Goal: Information Seeking & Learning: Learn about a topic

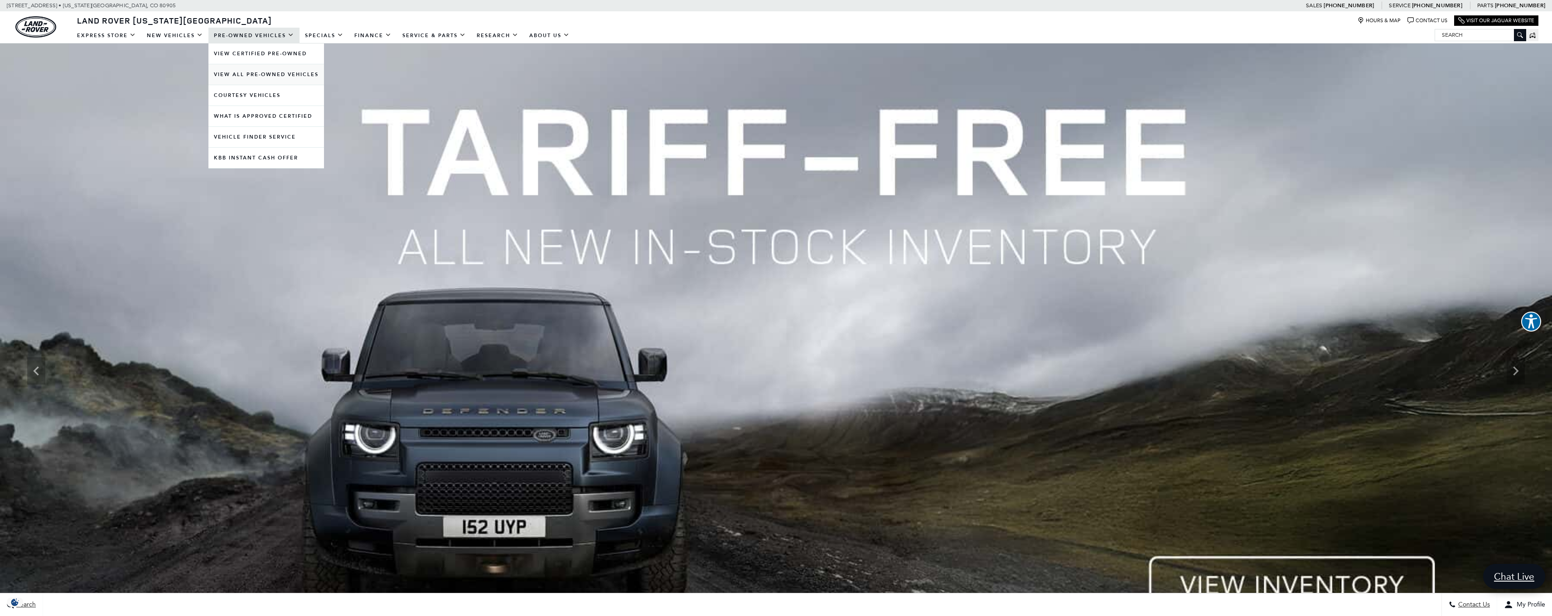
click at [254, 76] on link "View All Pre-Owned Vehicles" at bounding box center [266, 74] width 116 height 20
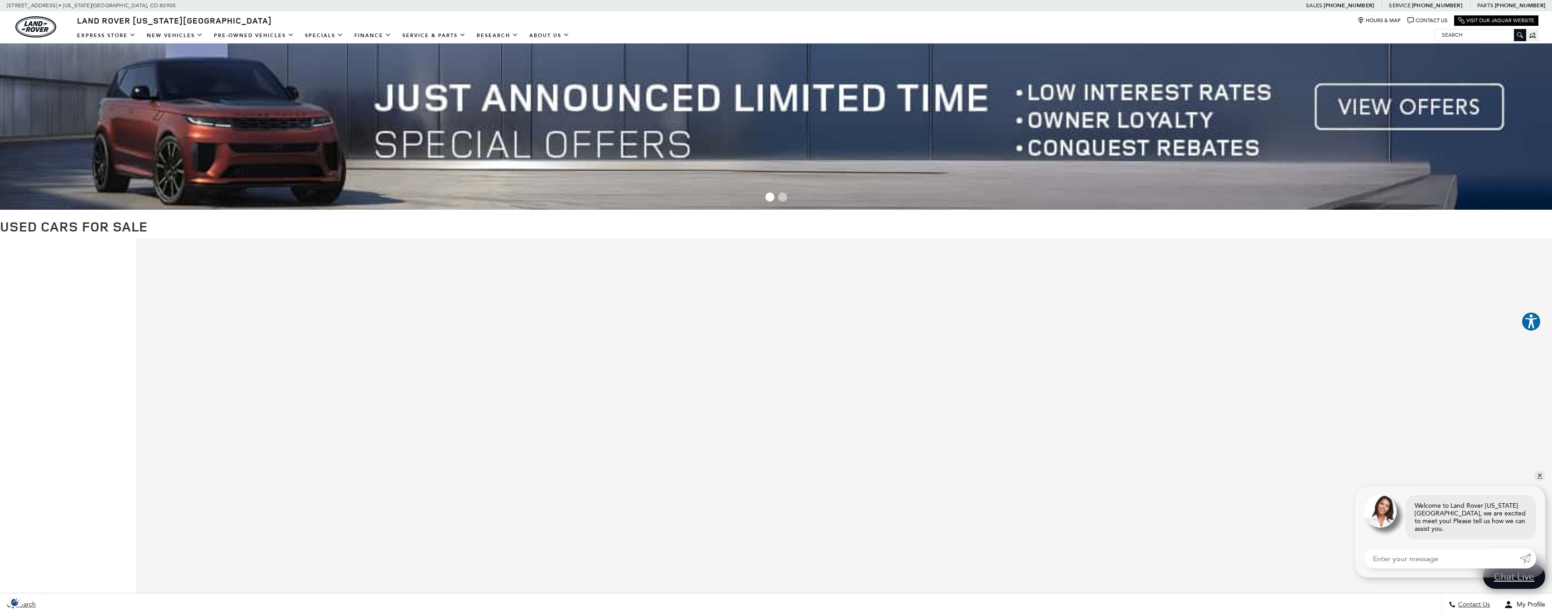
click at [1461, 36] on input "Search" at bounding box center [1480, 34] width 91 height 11
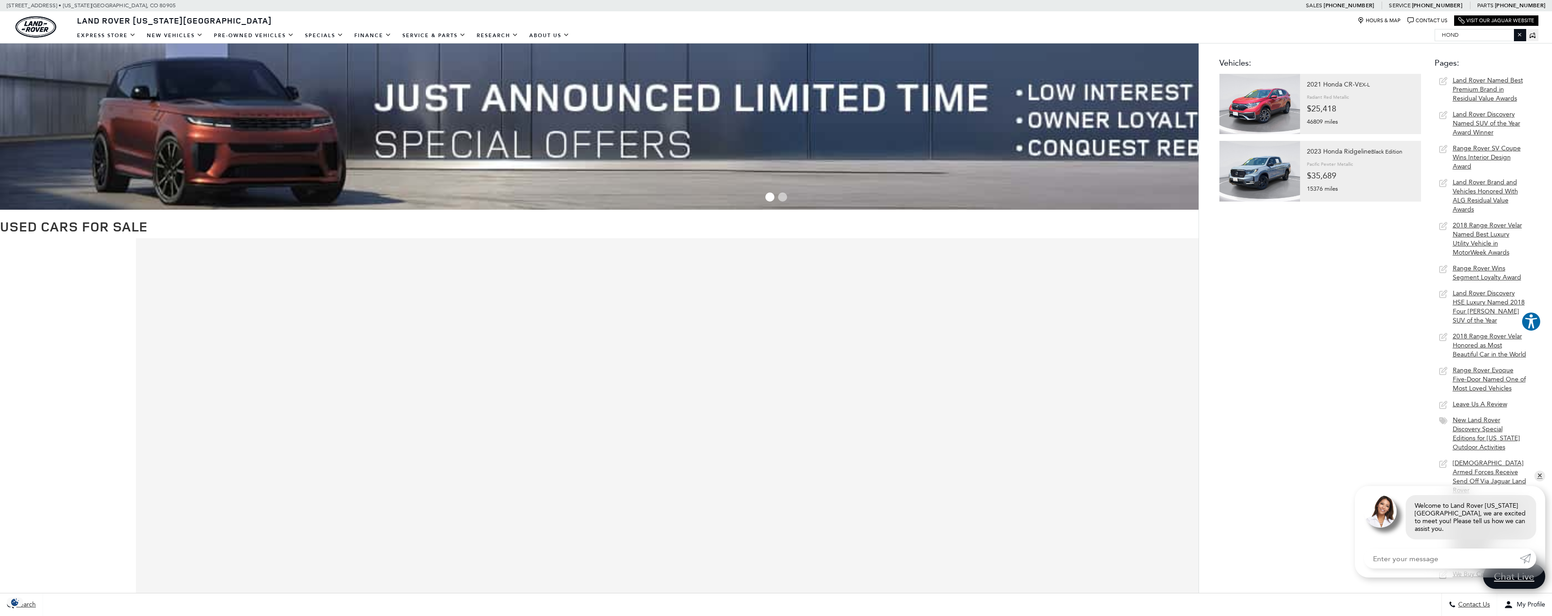
type input "honda"
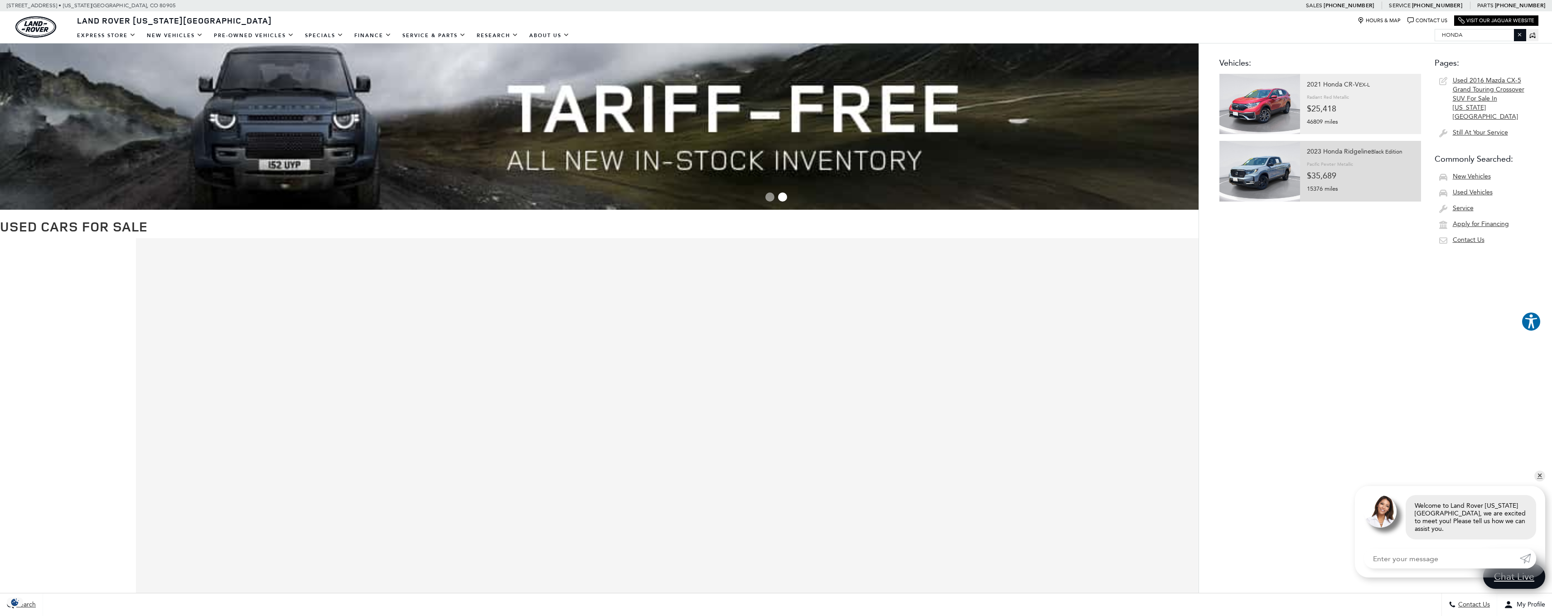
click at [1374, 149] on small "Black Edition" at bounding box center [1387, 152] width 31 height 6
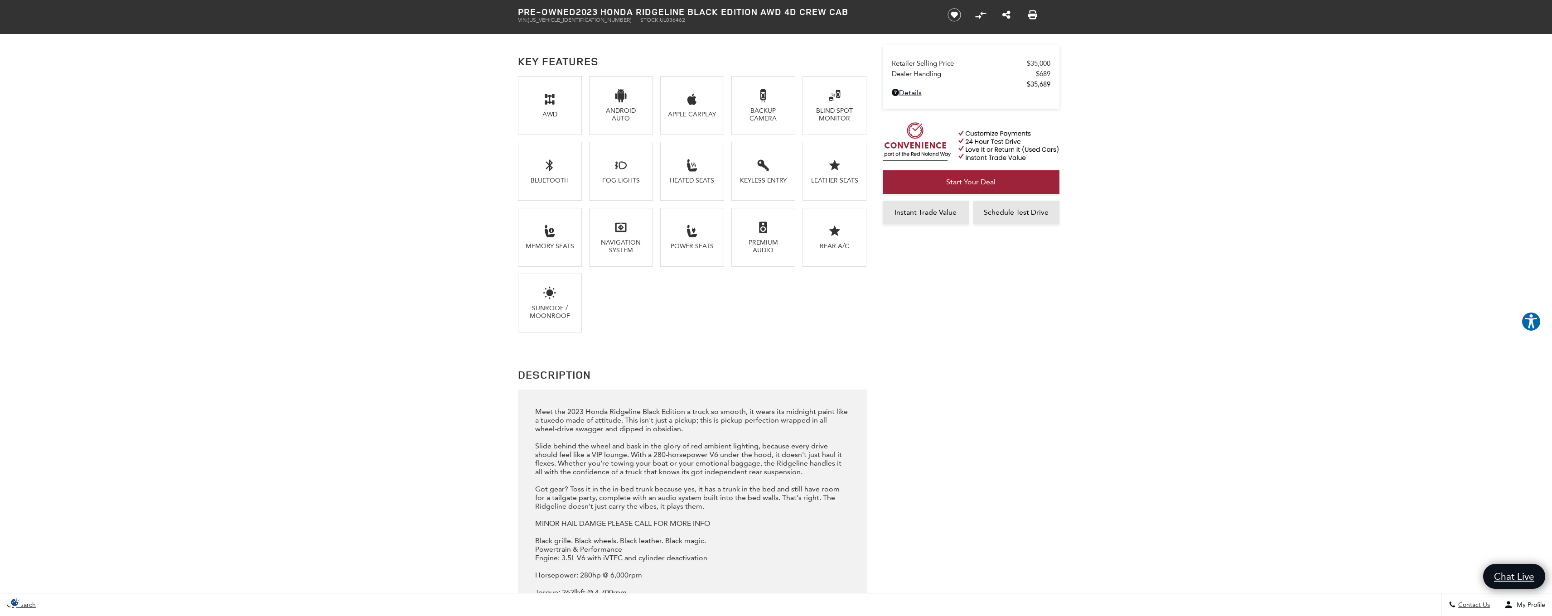
scroll to position [705, 0]
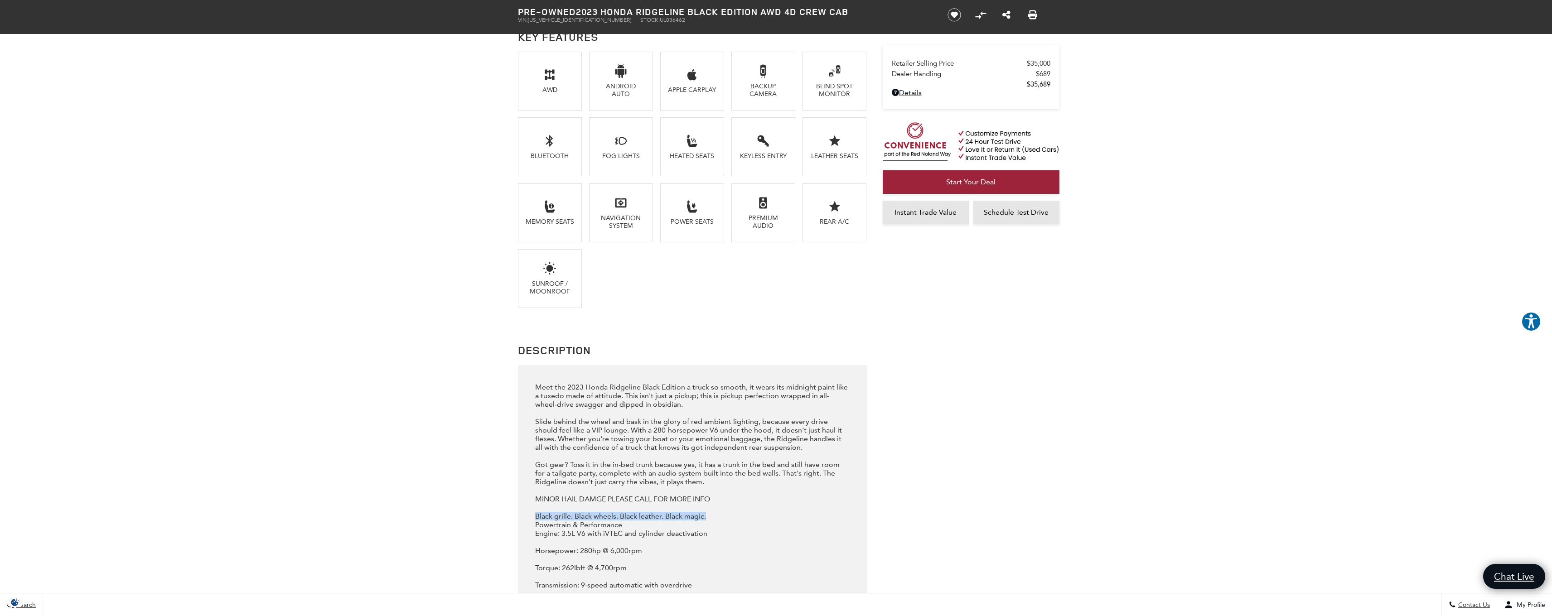
drag, startPoint x: 536, startPoint y: 543, endPoint x: 709, endPoint y: 542, distance: 172.7
copy div "Black grille. Black wheels. Black leather. Black magic."
